Goal: Contribute content

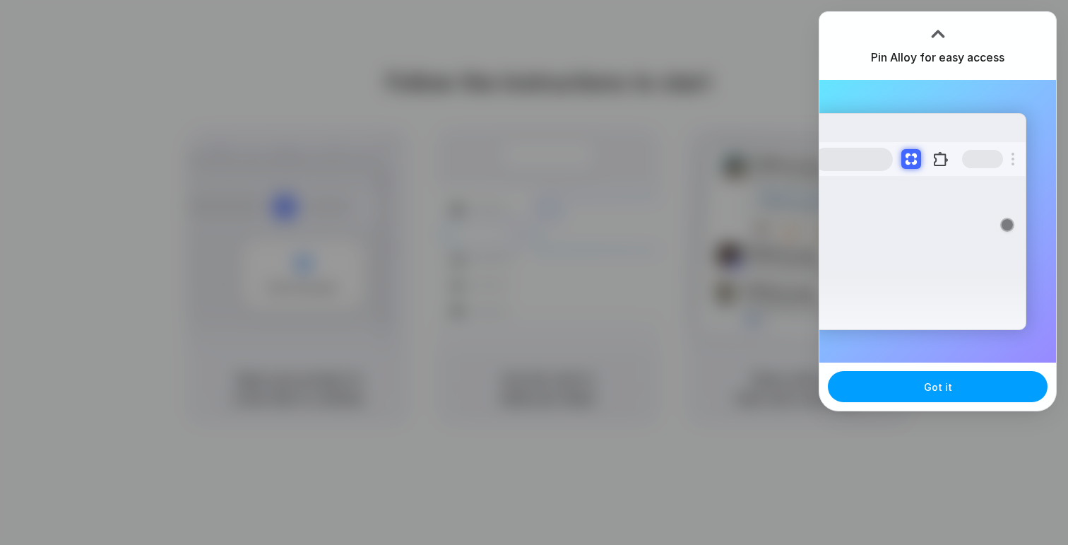
click at [943, 389] on span "Got it" at bounding box center [938, 386] width 28 height 15
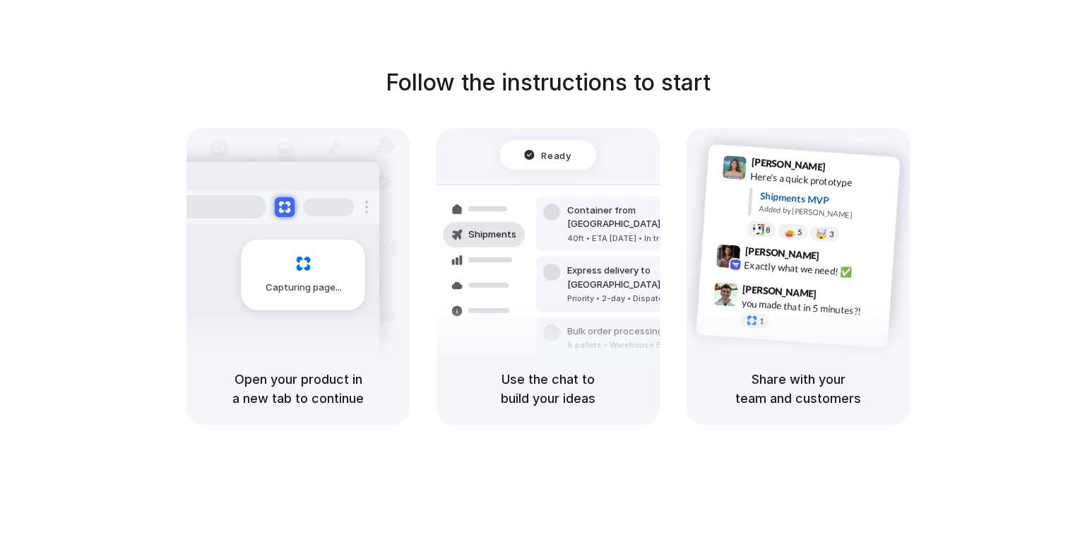
click at [753, 53] on div "Follow the instructions to start Capturing page Open your product in a new tab …" at bounding box center [548, 286] width 1096 height 573
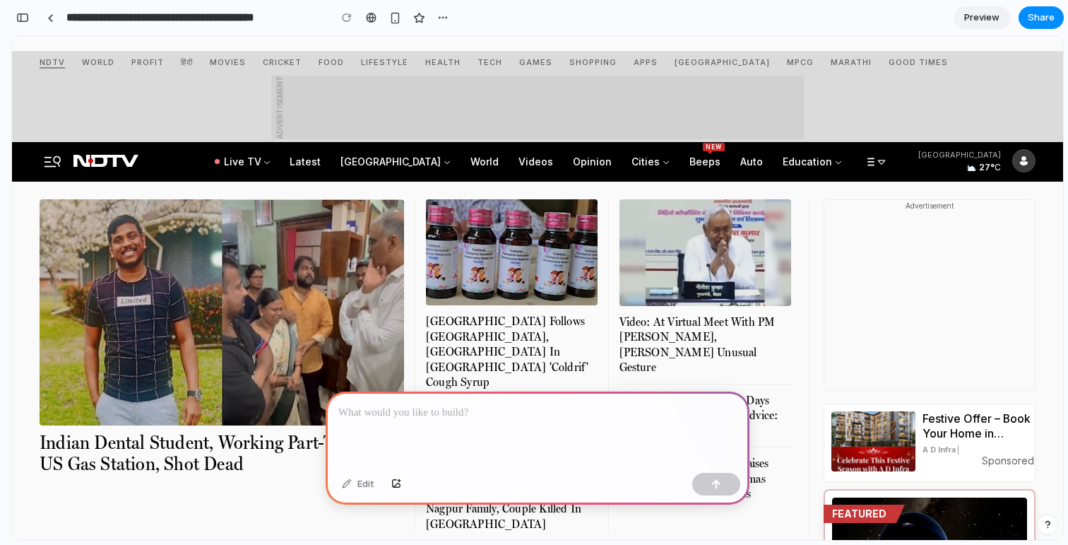
click at [402, 408] on p at bounding box center [537, 412] width 398 height 17
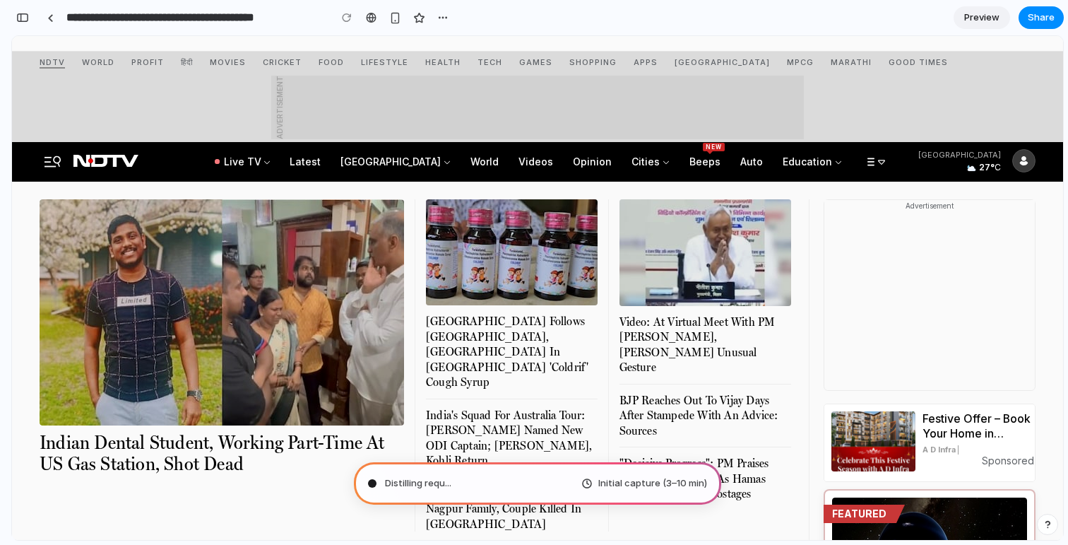
type input "**********"
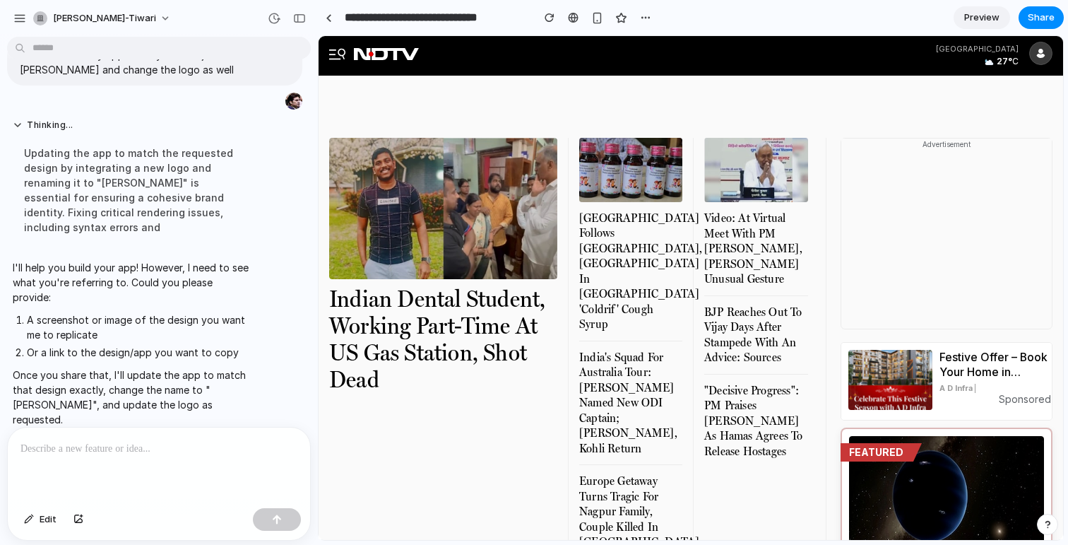
click at [85, 322] on li "A screenshot or image of the design you want me to replicate" at bounding box center [138, 327] width 222 height 30
copy ol "A screenshot or image of the design you want me to replicate"
click at [111, 352] on li "Or a link to the design/app you want to copy" at bounding box center [138, 352] width 222 height 15
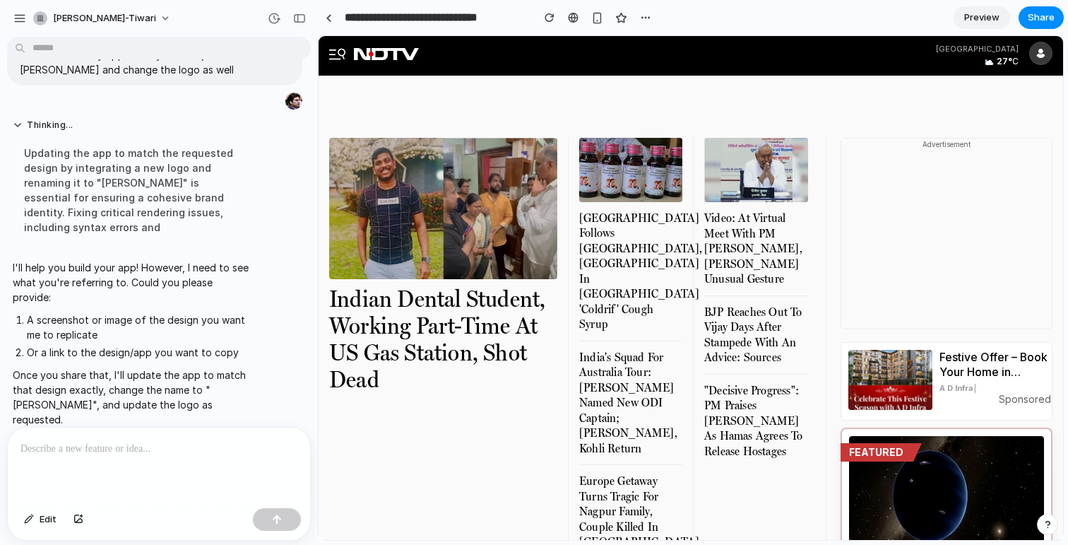
click at [111, 352] on li "Or a link to the design/app you want to copy" at bounding box center [138, 352] width 222 height 15
click at [84, 319] on li "A screenshot or image of the design you want me to replicate" at bounding box center [138, 327] width 222 height 30
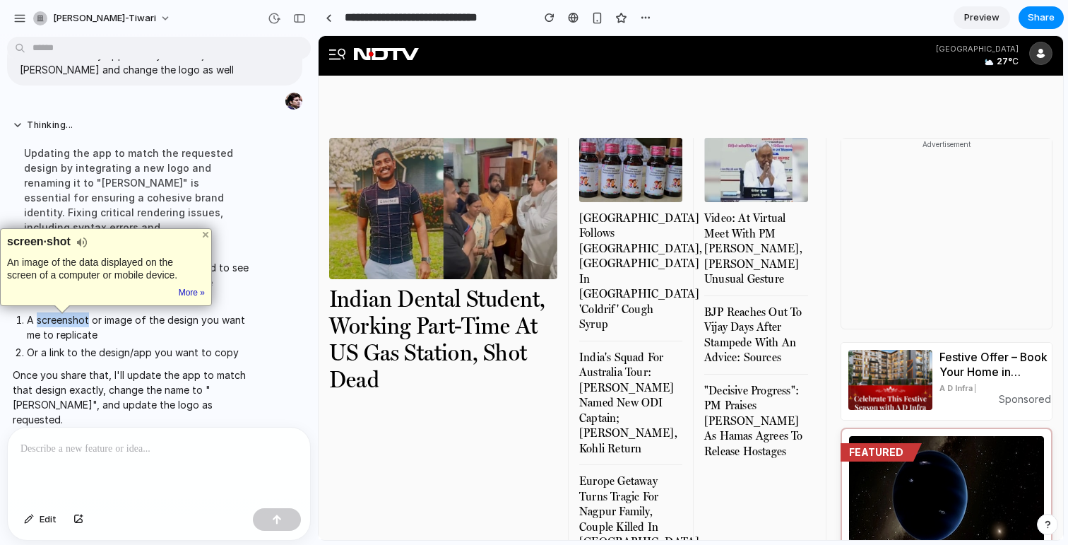
click at [84, 319] on li "A screenshot or image of the design you want me to replicate" at bounding box center [138, 327] width 222 height 30
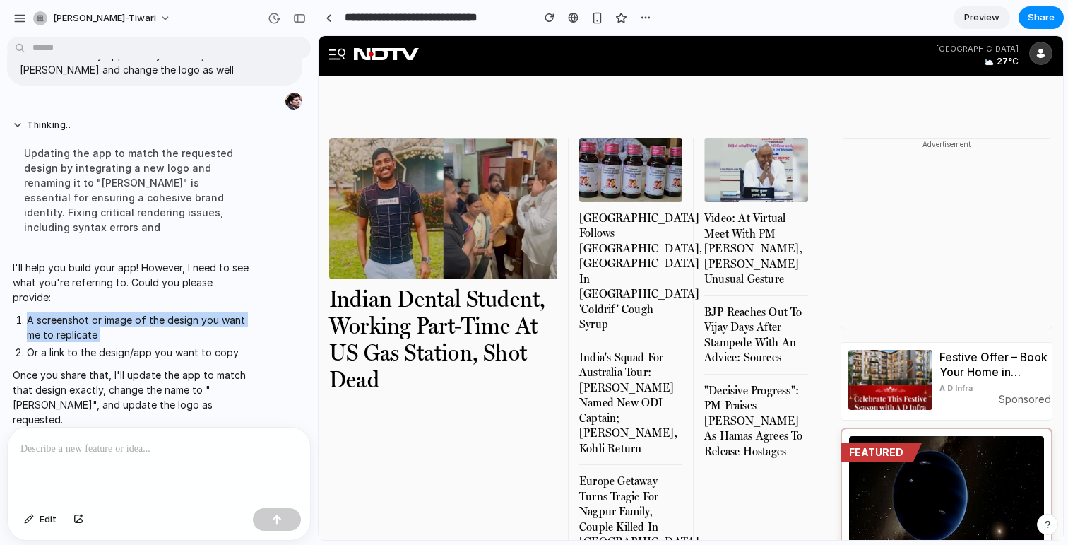
copy ol "A screenshot or image of the design you want me to replicate"
click at [143, 464] on div at bounding box center [159, 464] width 302 height 75
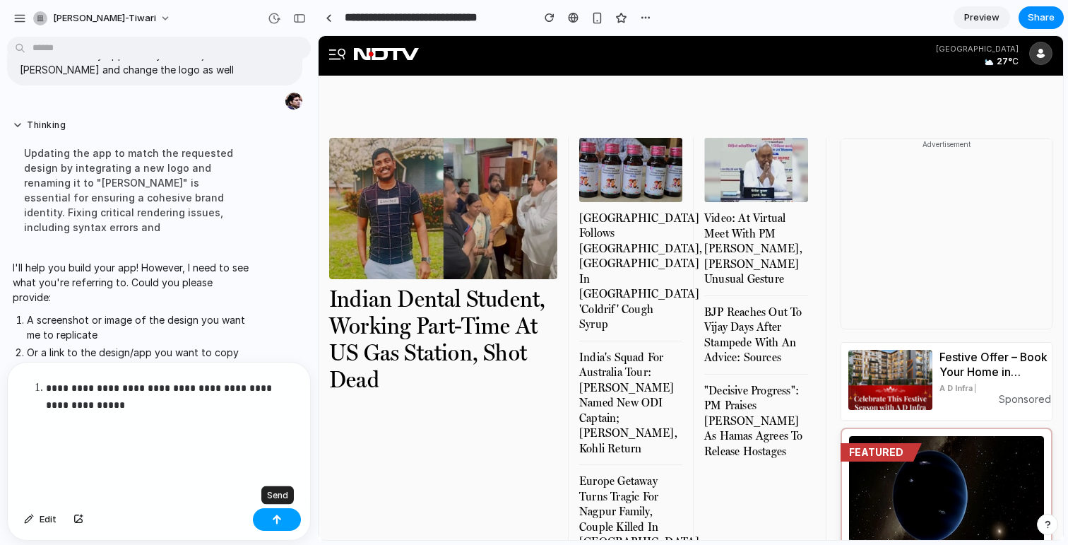
click at [274, 517] on div "button" at bounding box center [277, 519] width 10 height 10
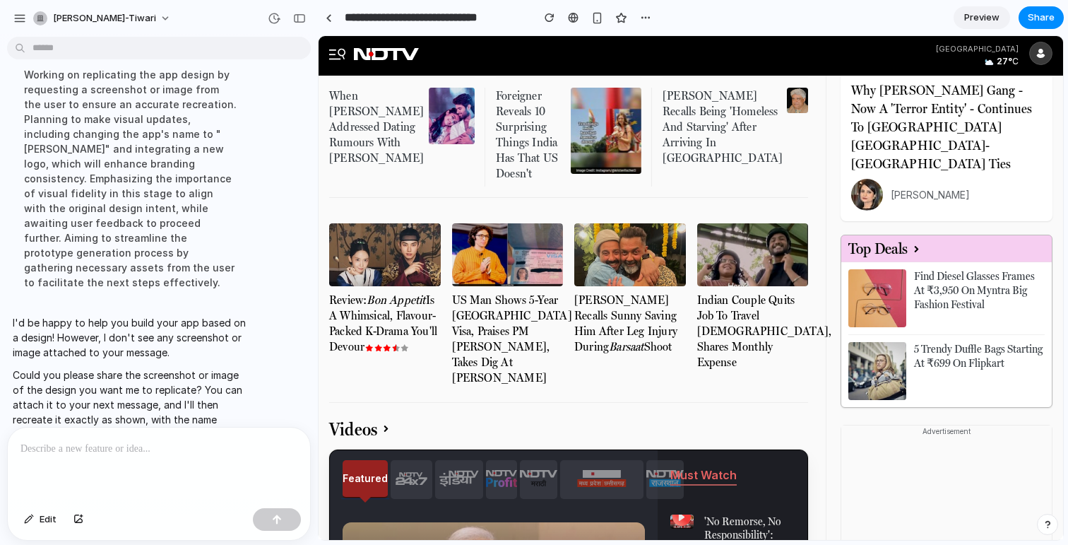
scroll to position [991, 0]
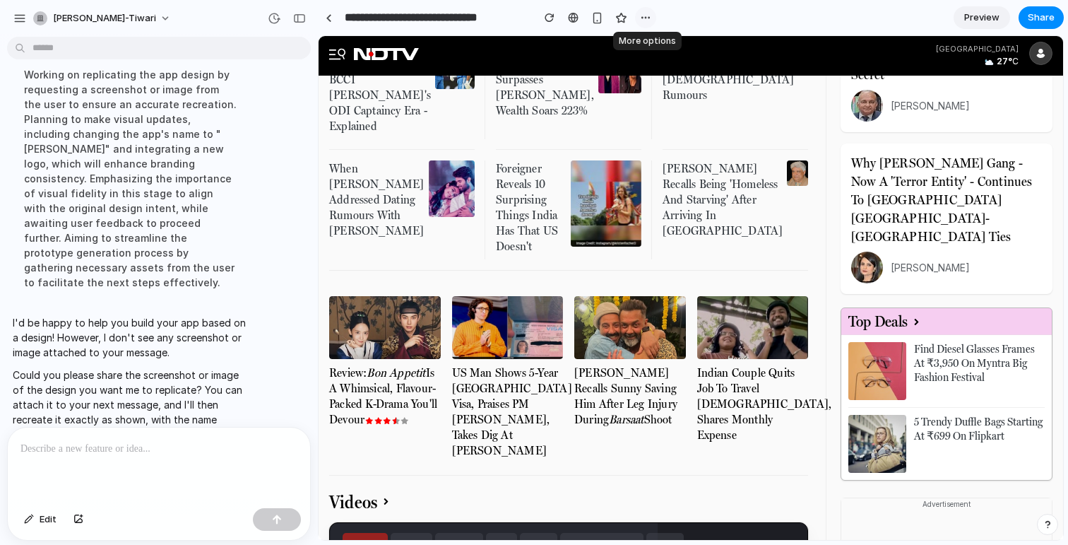
click at [649, 20] on div "button" at bounding box center [645, 17] width 11 height 11
click at [595, 16] on div "Duplicate Delete" at bounding box center [534, 272] width 1068 height 545
click at [595, 16] on div "button" at bounding box center [597, 18] width 12 height 12
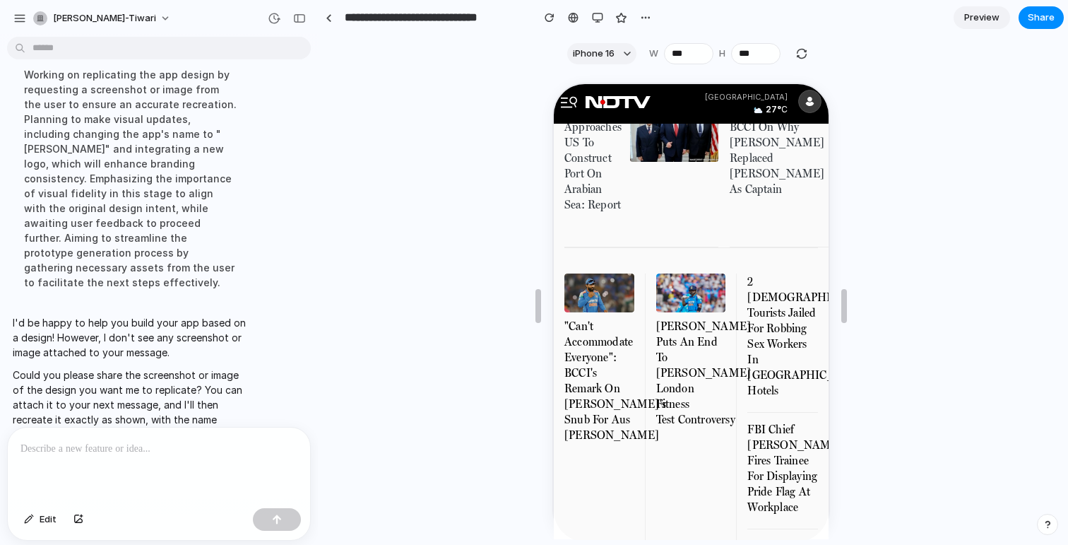
scroll to position [975, 0]
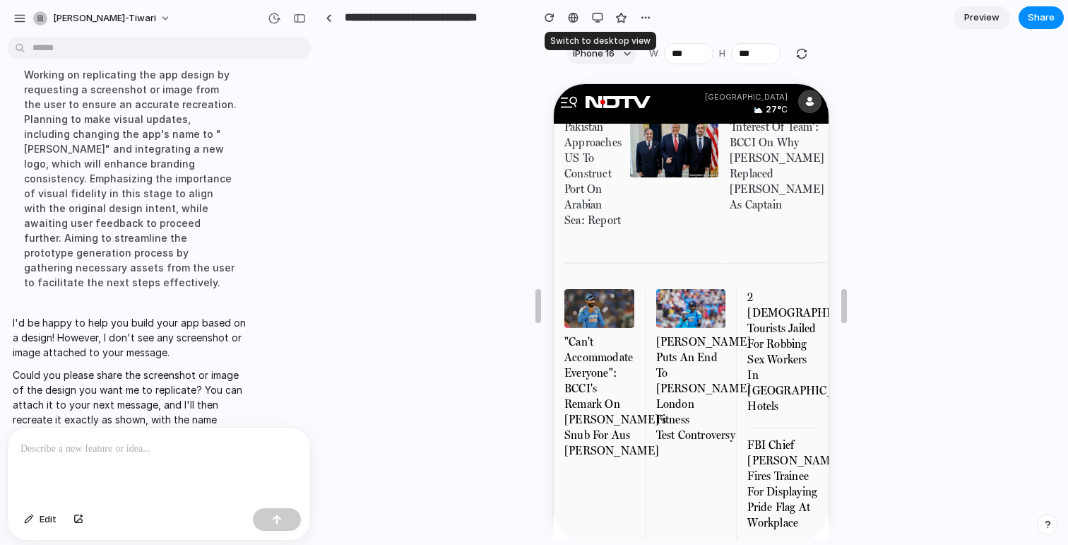
click at [595, 16] on div "button" at bounding box center [597, 17] width 11 height 11
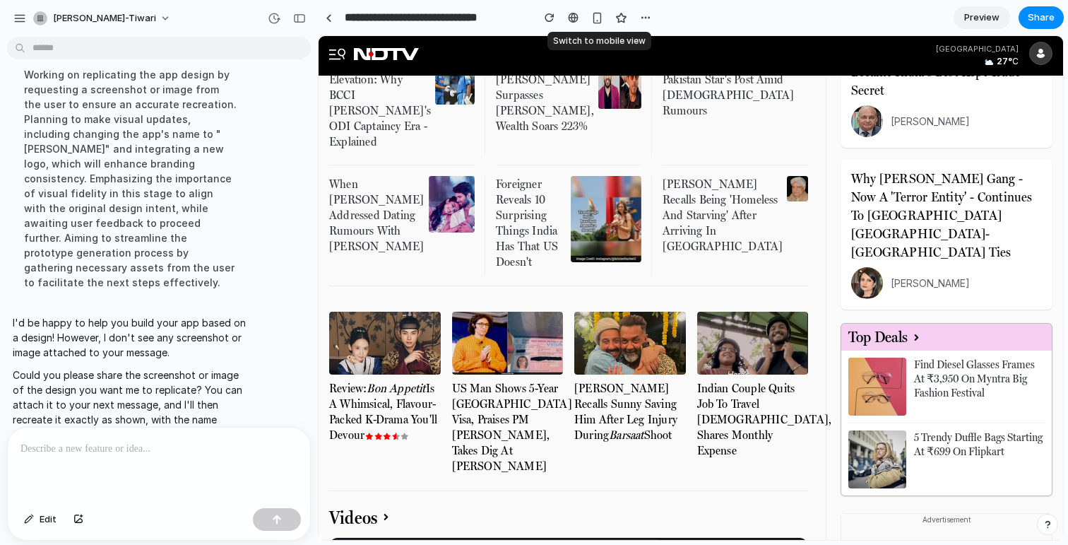
scroll to position [903, 0]
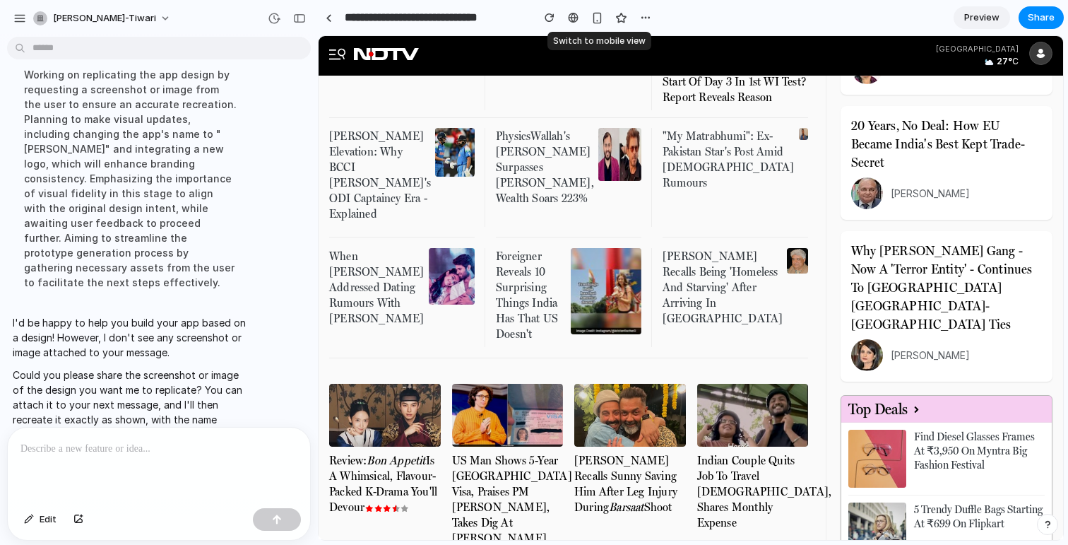
click at [595, 16] on div "button" at bounding box center [597, 18] width 12 height 12
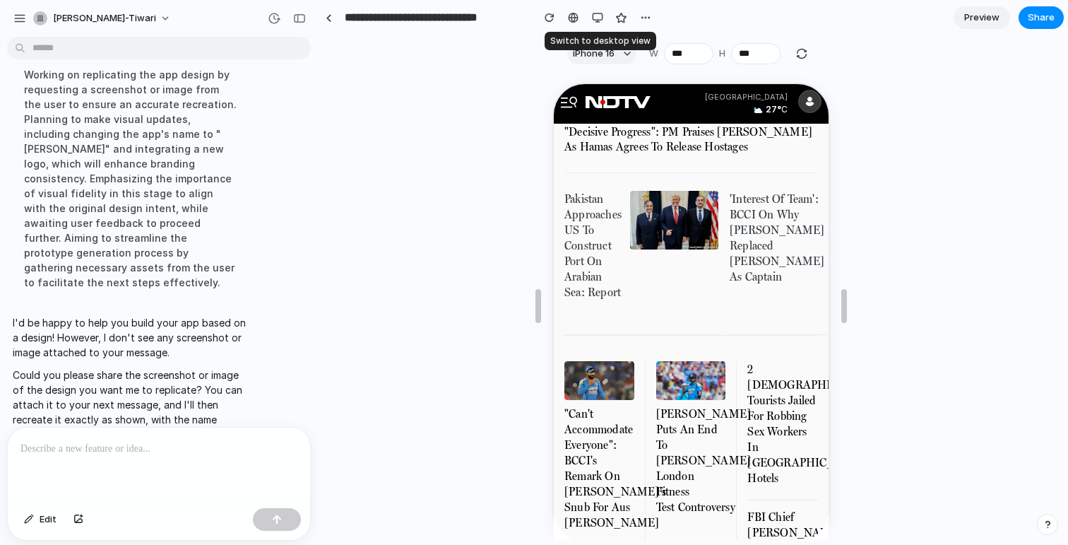
scroll to position [1296, 0]
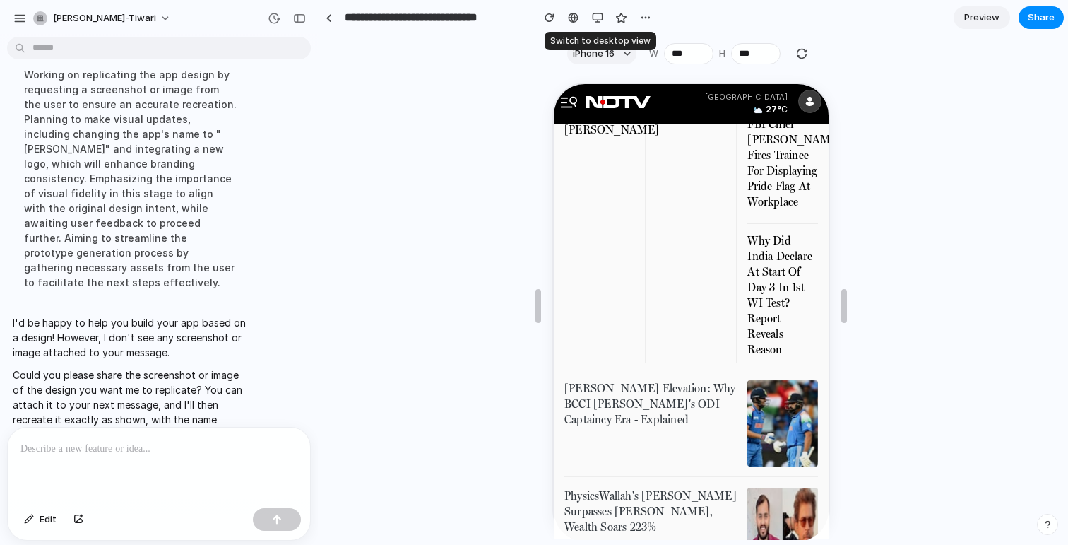
click at [595, 16] on div "button" at bounding box center [597, 17] width 11 height 11
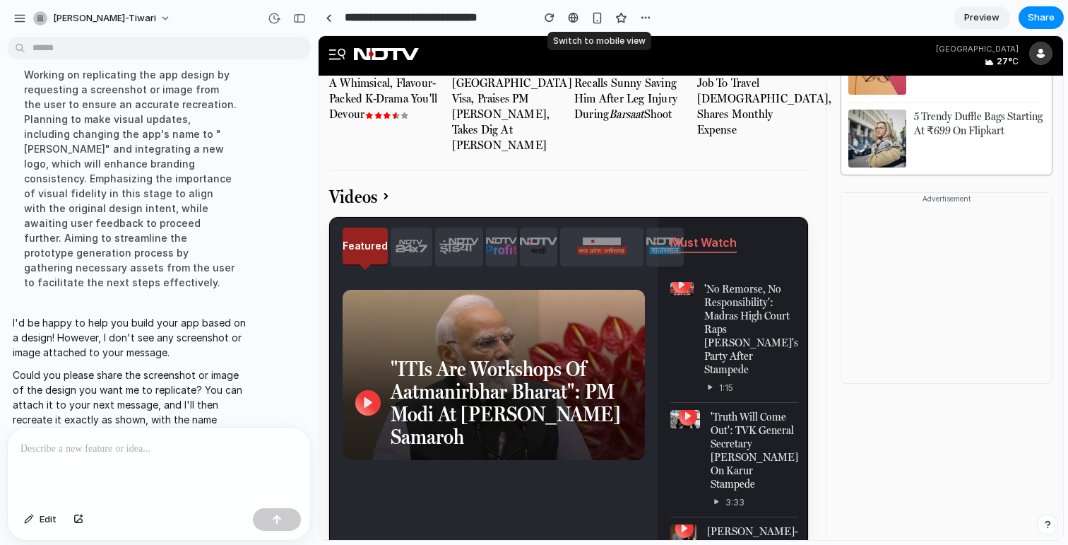
scroll to position [1203, 0]
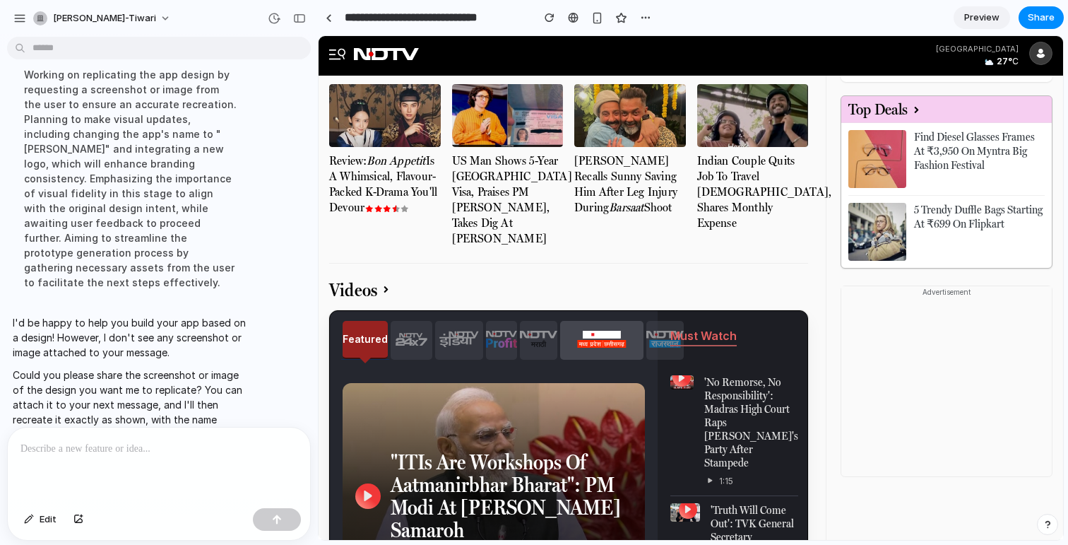
click at [593, 331] on icon at bounding box center [601, 339] width 83 height 17
click at [513, 339] on icon at bounding box center [515, 343] width 4 height 8
click at [451, 331] on icon at bounding box center [459, 339] width 48 height 17
click at [406, 333] on icon at bounding box center [414, 335] width 17 height 4
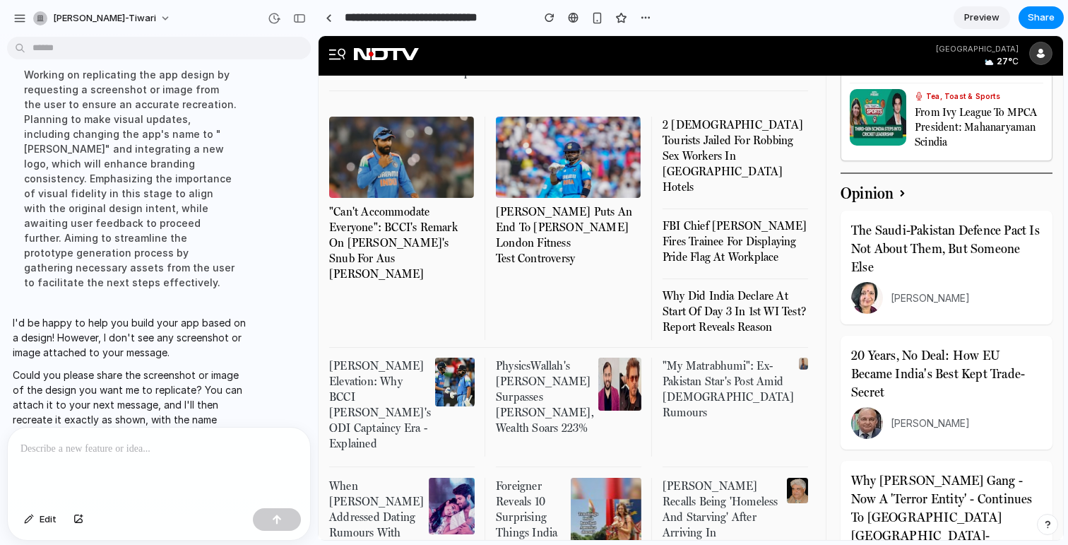
scroll to position [0, 0]
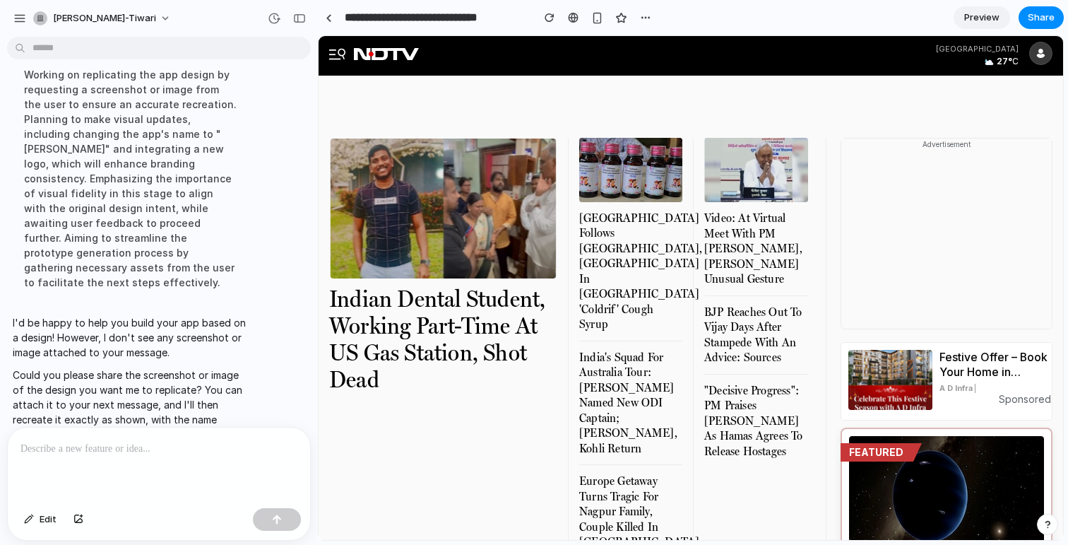
click at [496, 210] on img at bounding box center [442, 208] width 239 height 148
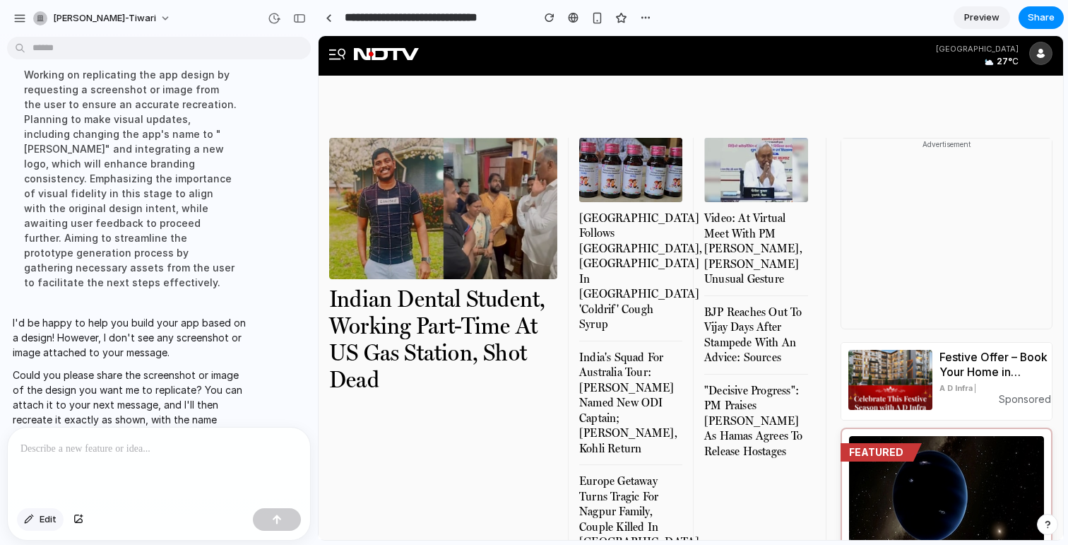
click at [52, 518] on span "Edit" at bounding box center [48, 519] width 17 height 14
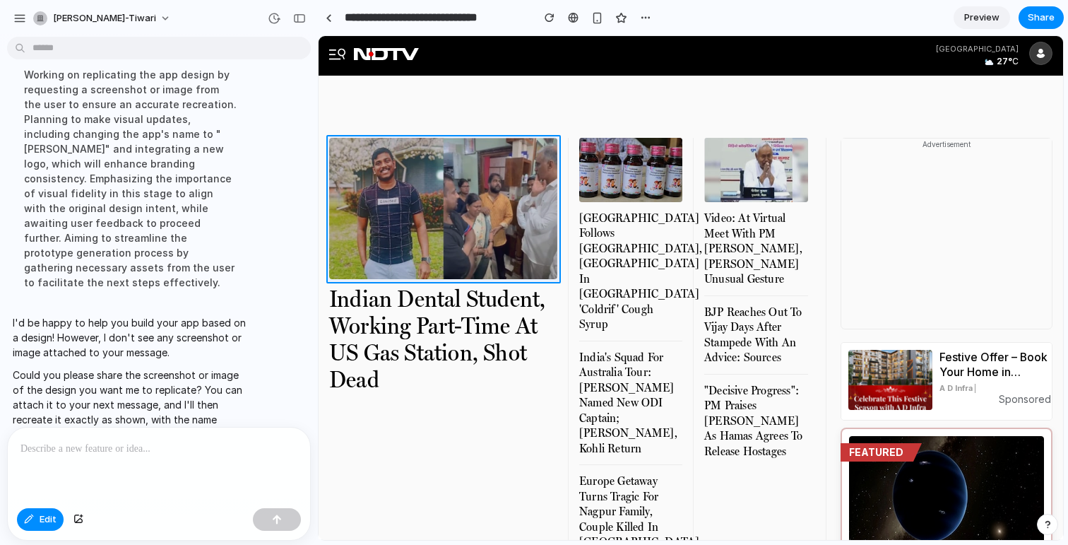
click at [388, 261] on div at bounding box center [691, 288] width 744 height 503
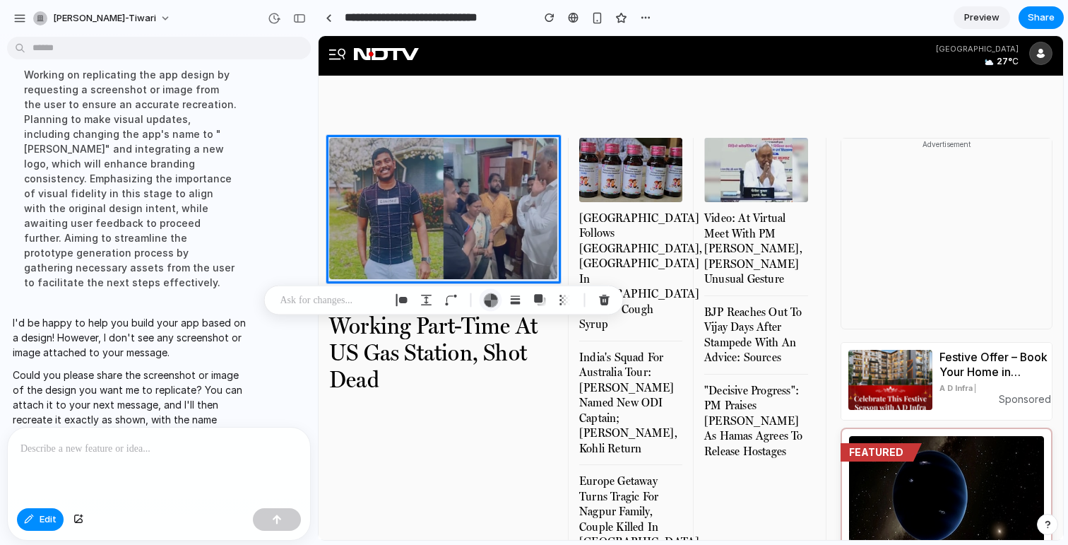
click at [484, 300] on div "button" at bounding box center [490, 299] width 15 height 15
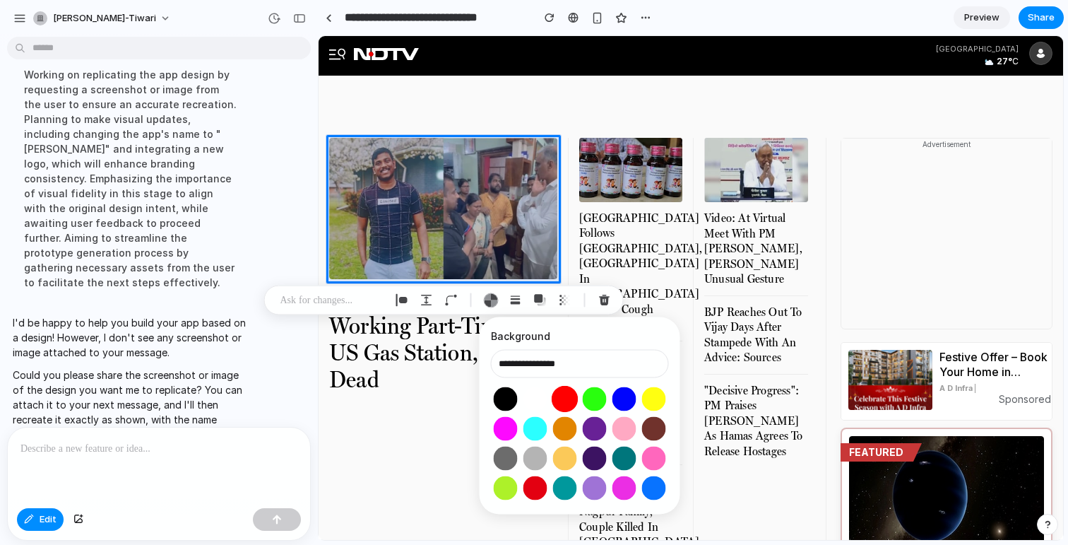
click at [566, 394] on button "Select color oklch(0.63 0.26 29)" at bounding box center [565, 399] width 26 height 26
type input "**********"
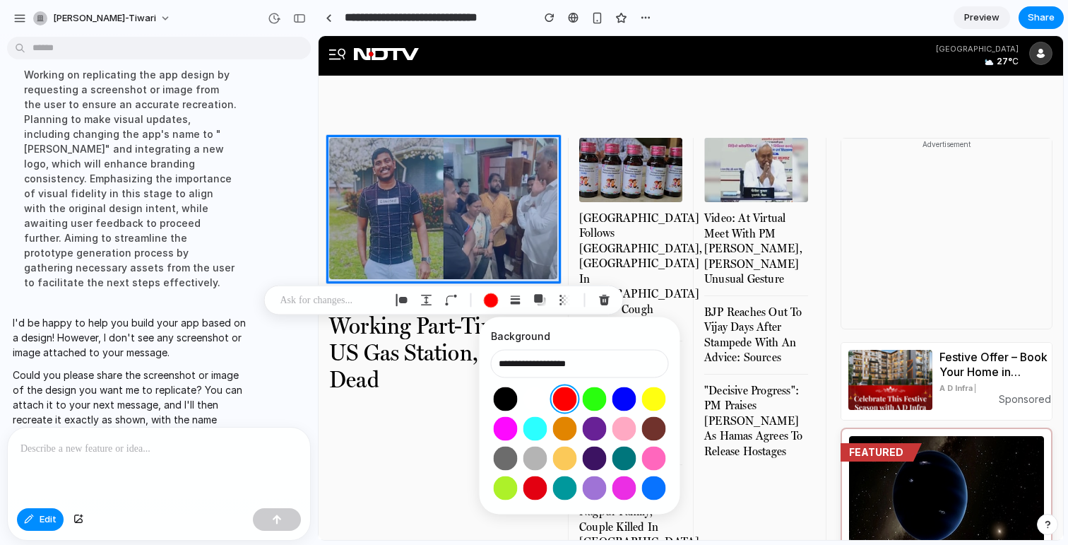
click at [471, 188] on div at bounding box center [691, 288] width 744 height 503
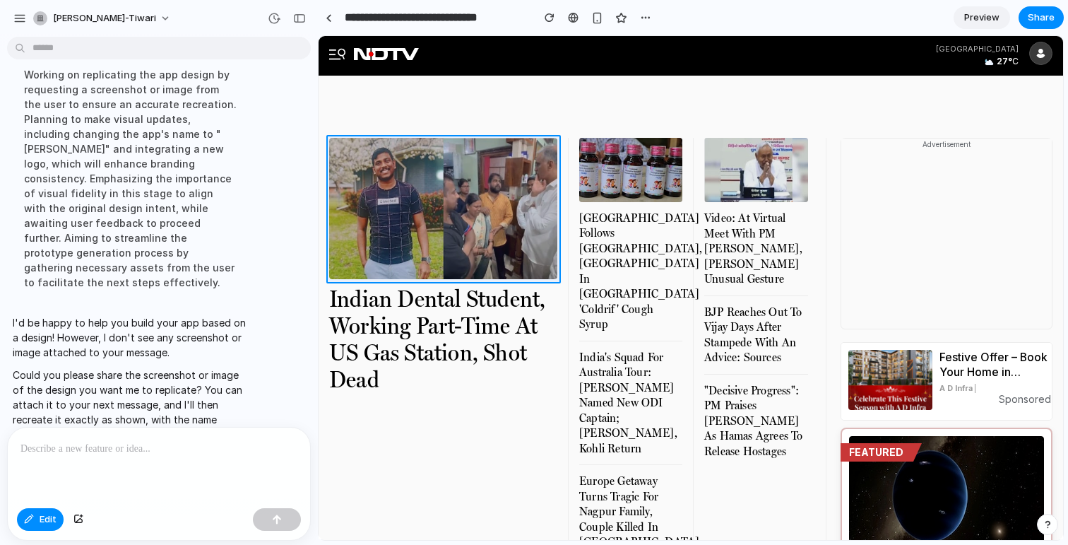
click at [487, 169] on div at bounding box center [691, 288] width 744 height 503
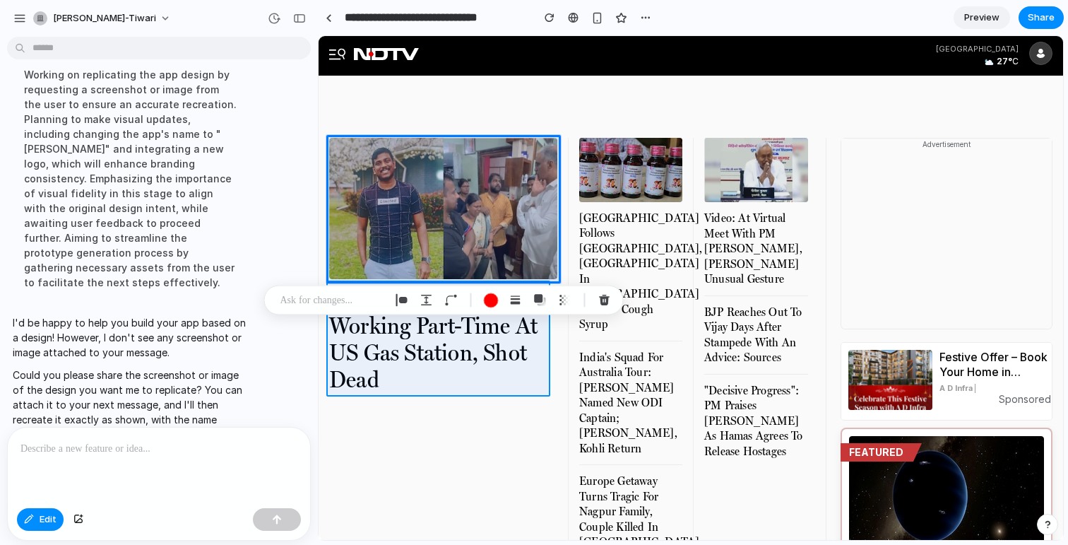
click at [471, 339] on div at bounding box center [691, 288] width 744 height 503
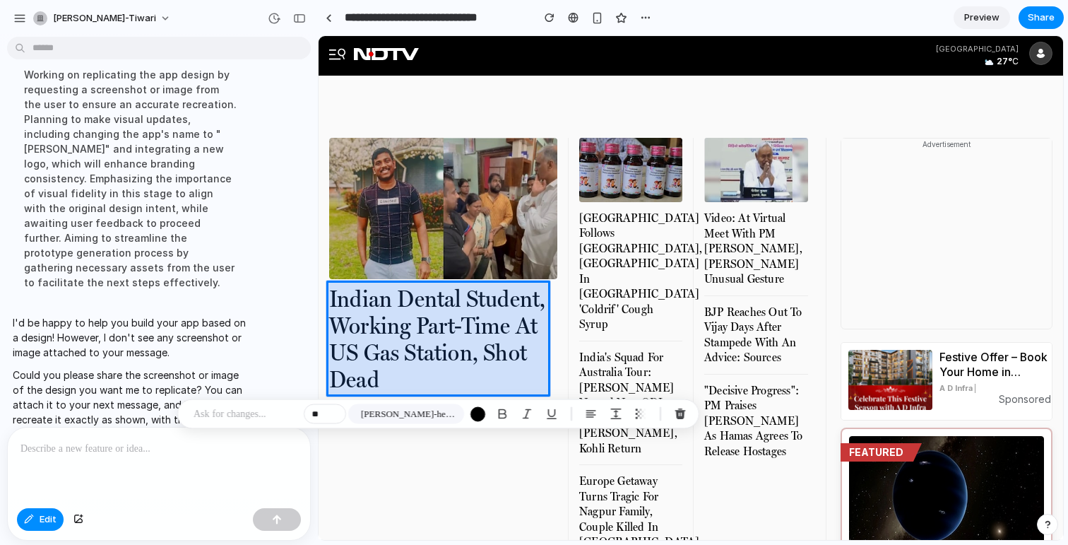
click at [471, 339] on div at bounding box center [691, 288] width 744 height 503
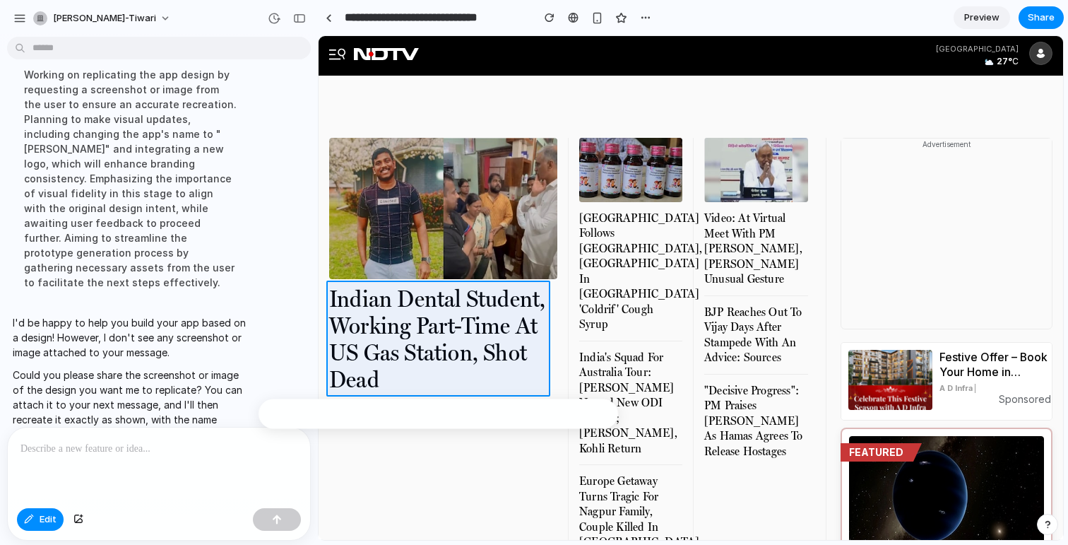
click at [471, 339] on div at bounding box center [691, 288] width 744 height 503
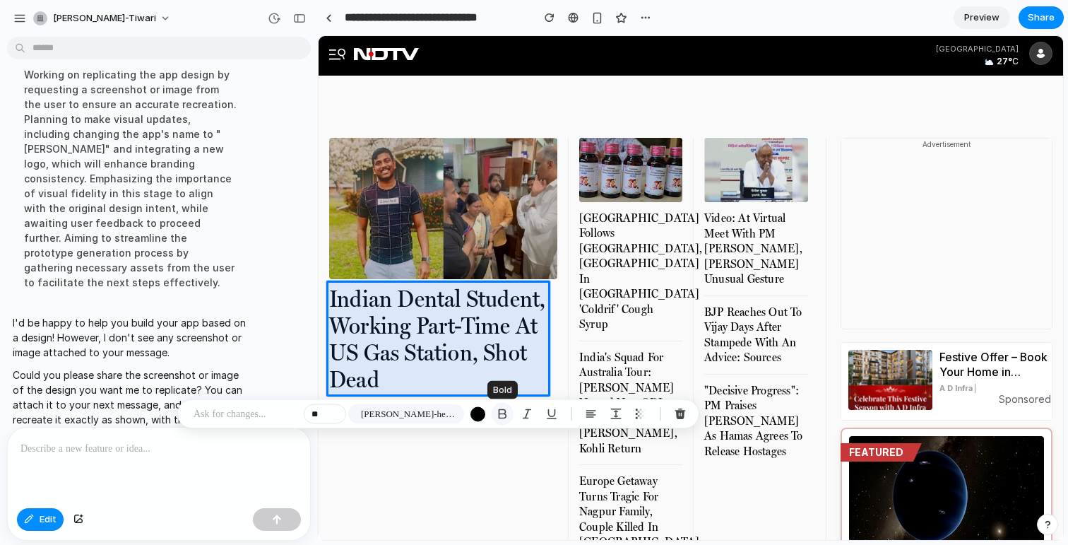
click at [501, 418] on div "button" at bounding box center [502, 413] width 13 height 13
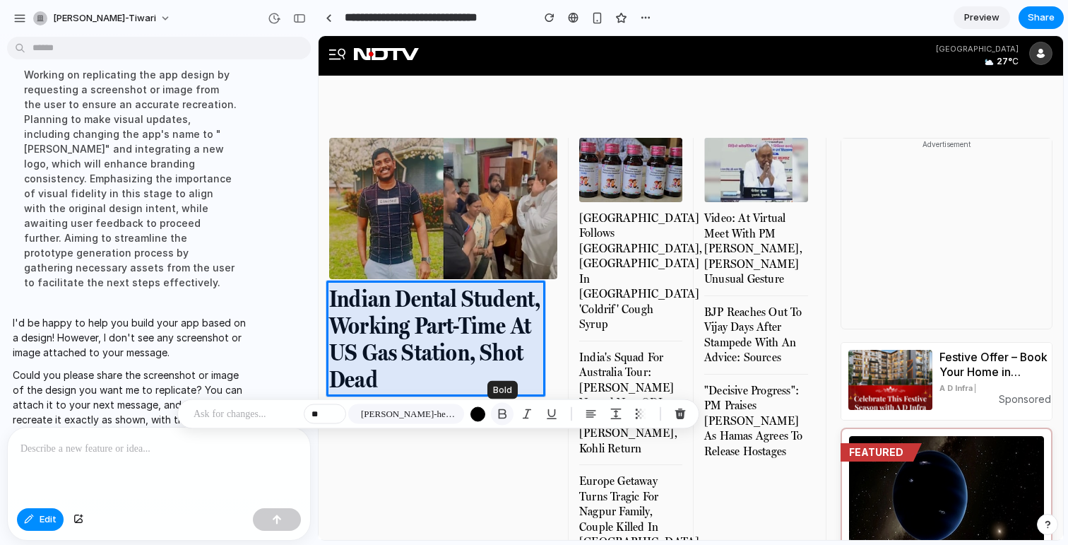
click at [501, 418] on div "button" at bounding box center [502, 413] width 13 height 13
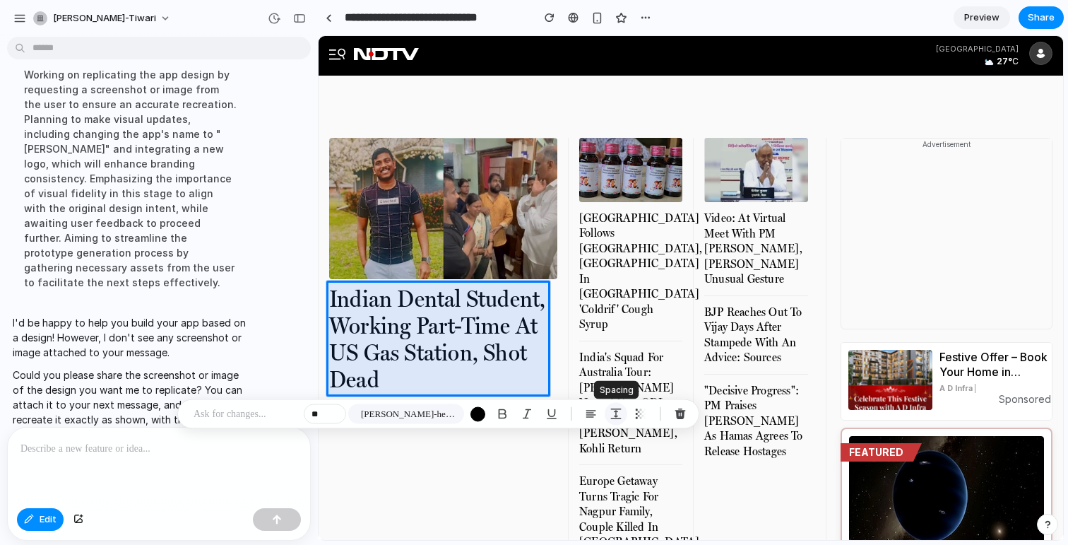
click at [619, 418] on div "button" at bounding box center [615, 413] width 13 height 13
